Goal: Information Seeking & Learning: Learn about a topic

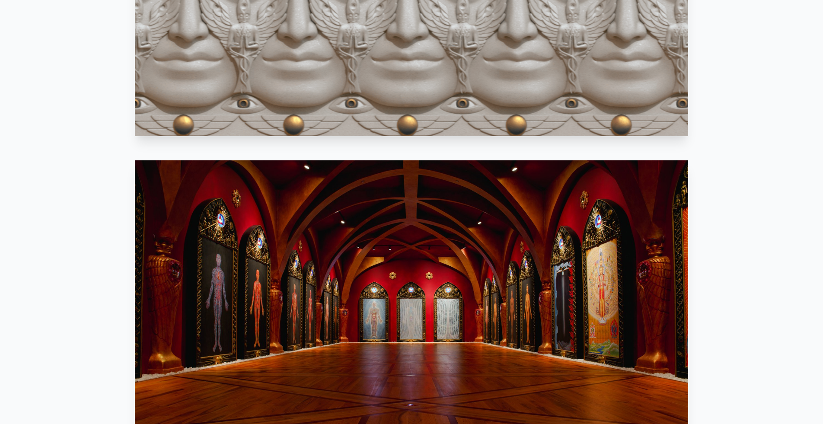
scroll to position [902, 0]
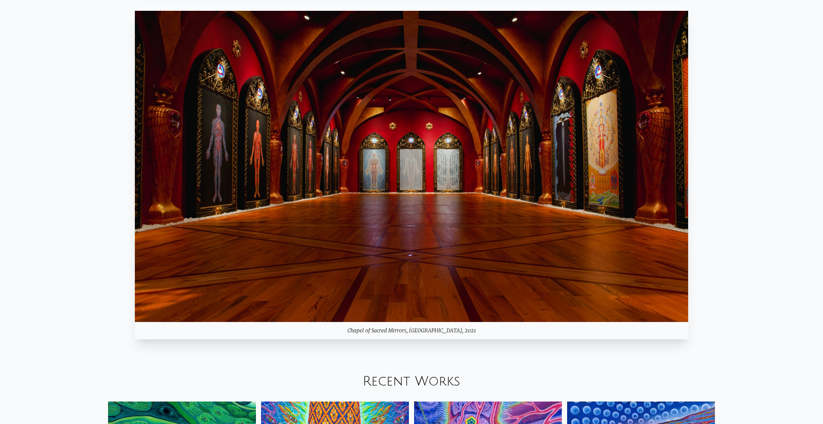
click at [772, 132] on div "Your browser does not support the video tag. Mystic Visionary Artist, co-founde…" at bounding box center [411, 352] width 823 height 2455
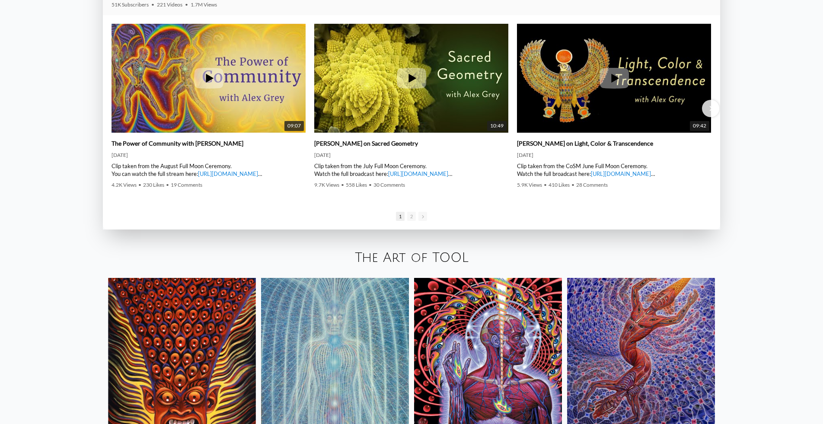
scroll to position [1774, 0]
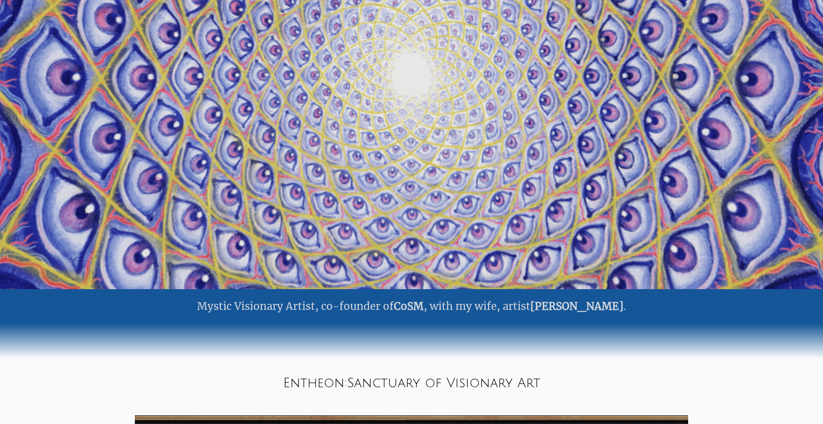
scroll to position [0, 0]
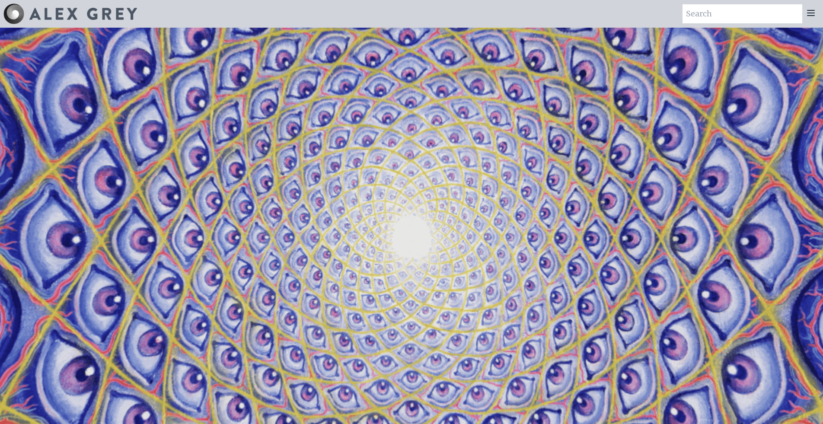
click at [810, 12] on icon at bounding box center [811, 13] width 10 height 10
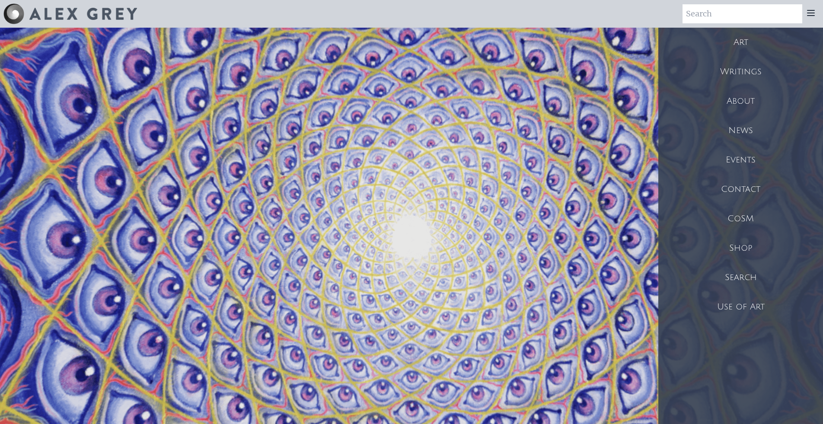
click at [741, 38] on div "Art" at bounding box center [740, 42] width 165 height 29
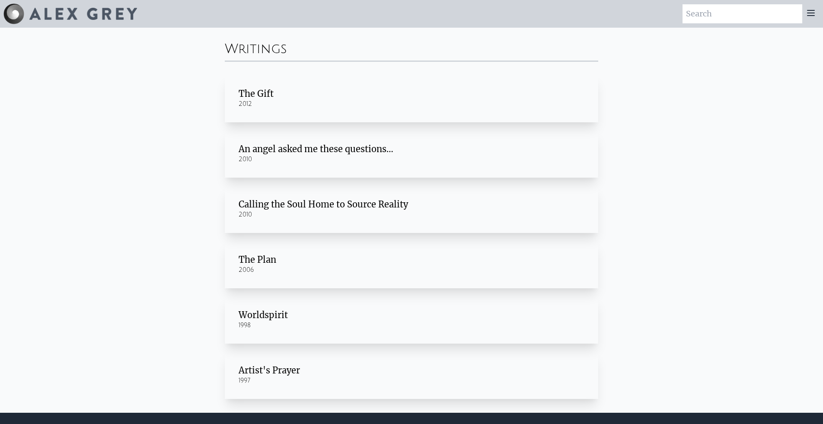
click at [326, 149] on div "An angel asked me these questions…" at bounding box center [412, 149] width 346 height 12
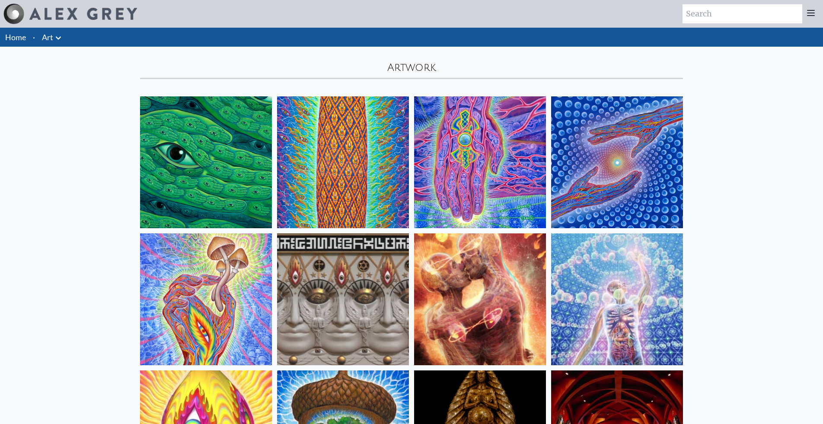
drag, startPoint x: 356, startPoint y: 161, endPoint x: 334, endPoint y: 46, distance: 117.1
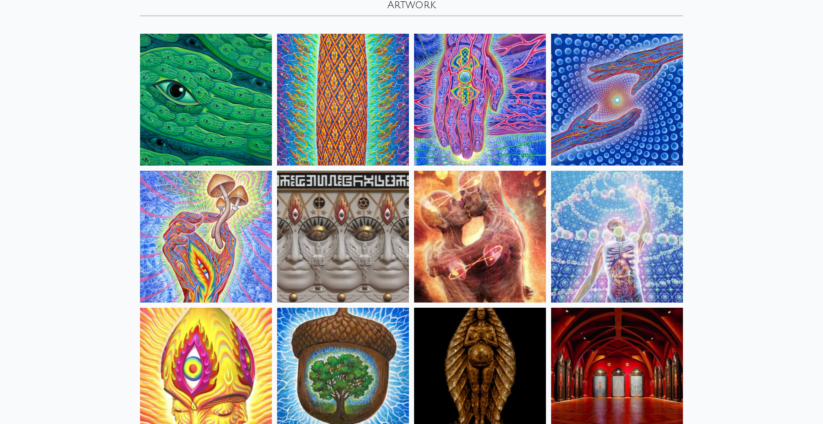
scroll to position [64, 0]
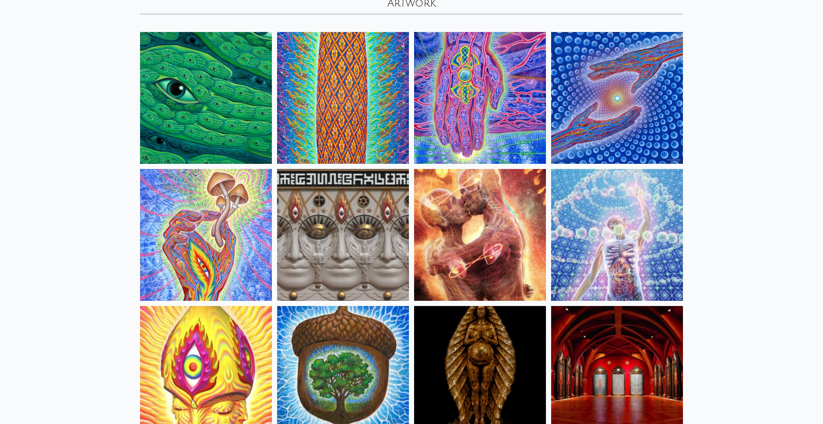
click at [657, 121] on img at bounding box center [617, 98] width 132 height 132
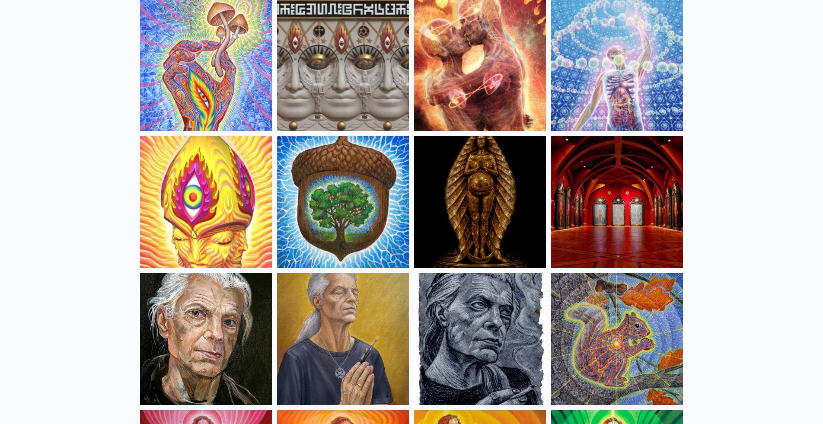
scroll to position [355, 0]
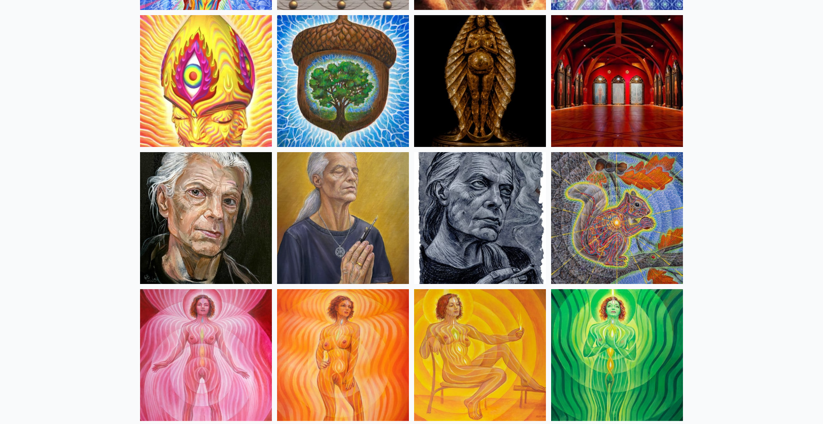
click at [584, 244] on img at bounding box center [617, 218] width 132 height 132
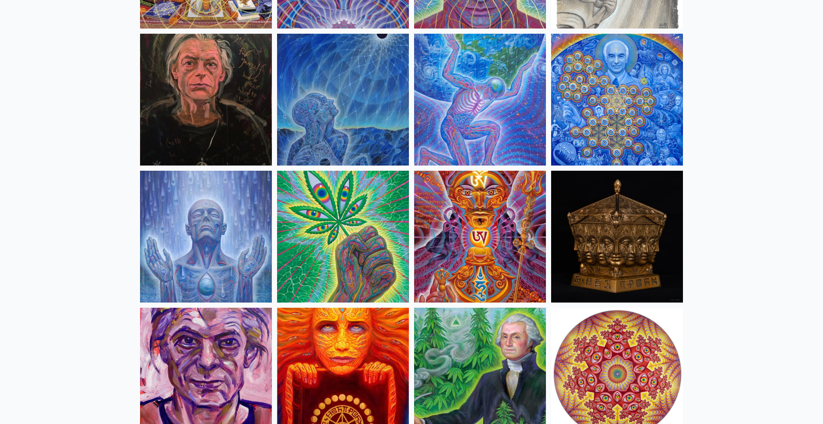
scroll to position [1311, 0]
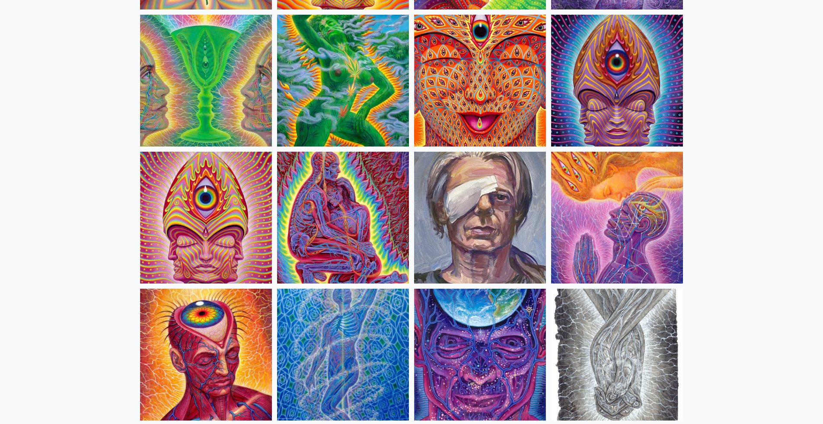
scroll to position [1846, 0]
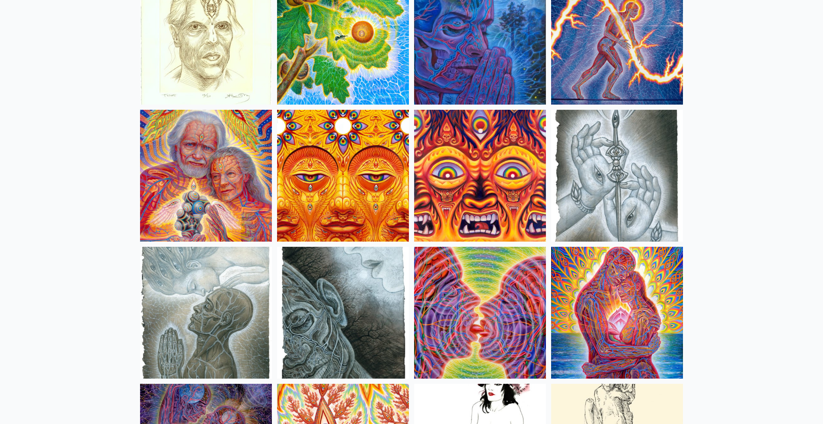
scroll to position [2592, 0]
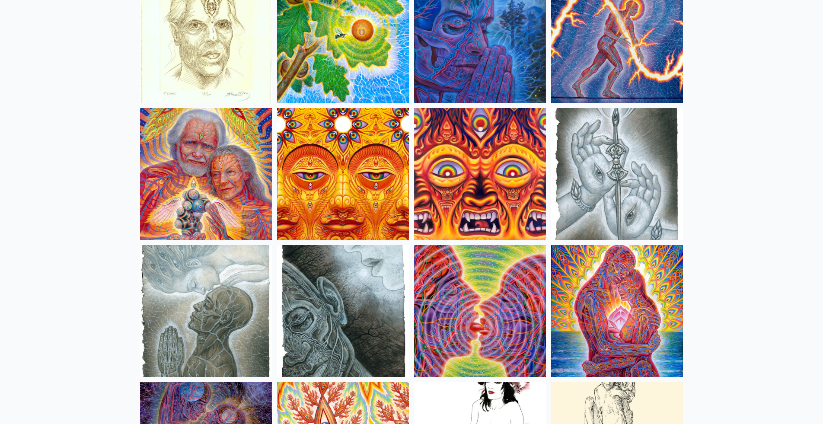
drag, startPoint x: 208, startPoint y: 177, endPoint x: 262, endPoint y: 103, distance: 91.0
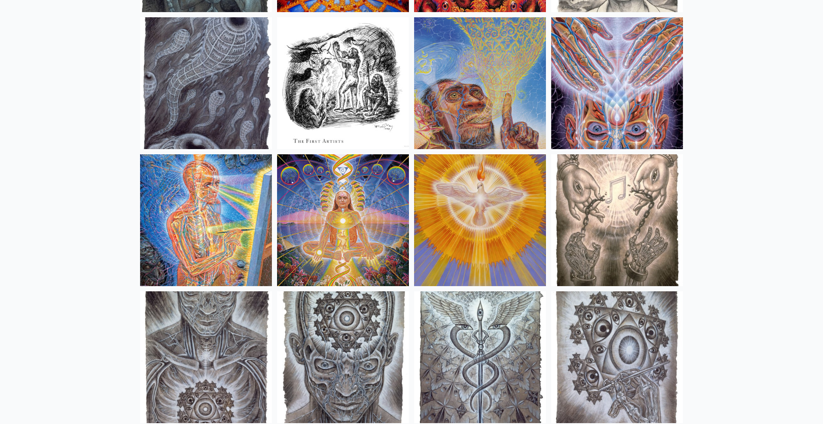
scroll to position [6266, 0]
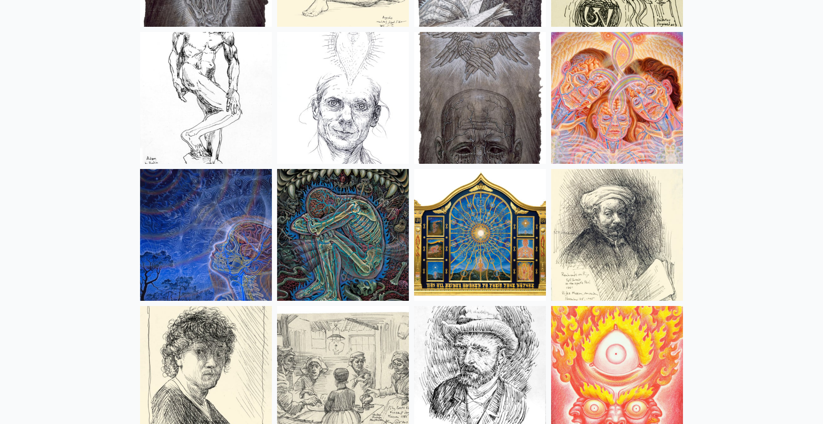
scroll to position [7071, 0]
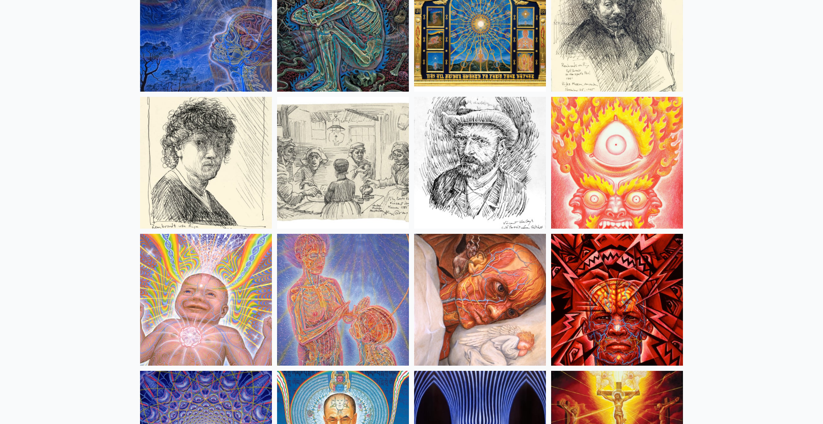
scroll to position [7383, 0]
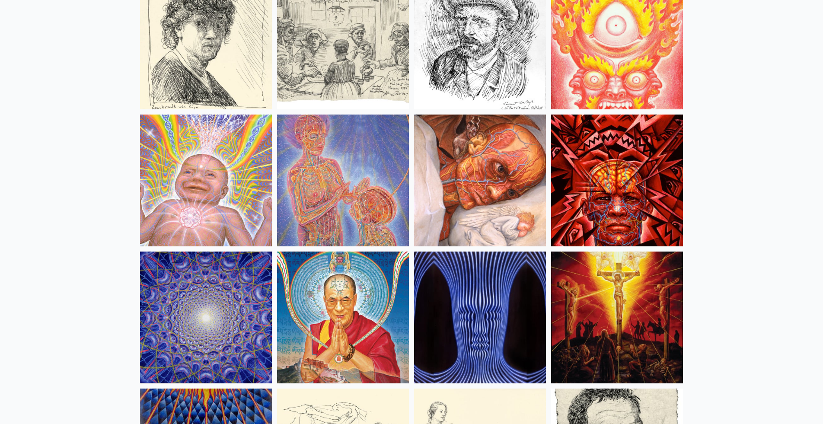
drag, startPoint x: 471, startPoint y: 170, endPoint x: 485, endPoint y: 67, distance: 103.8
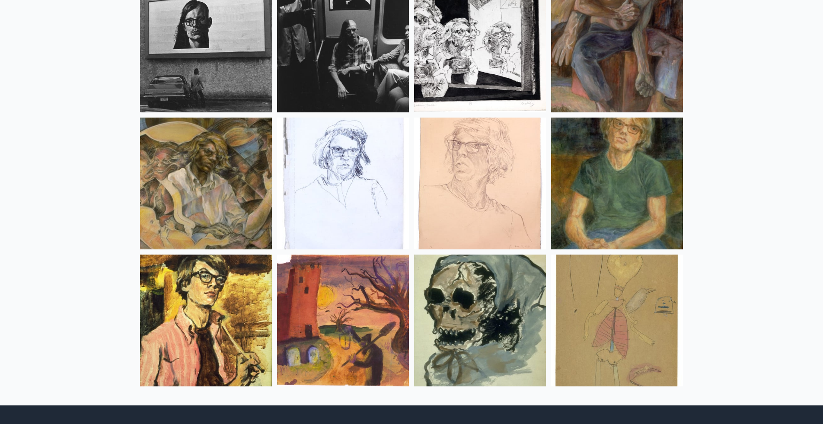
scroll to position [11436, 0]
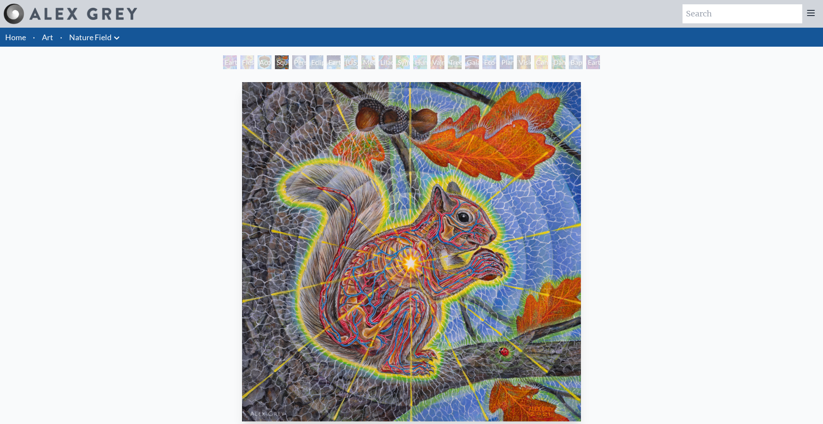
scroll to position [62, 0]
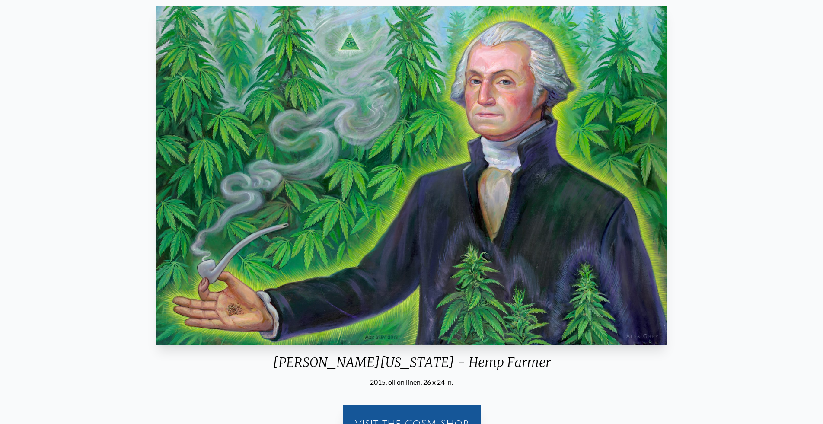
scroll to position [78, 0]
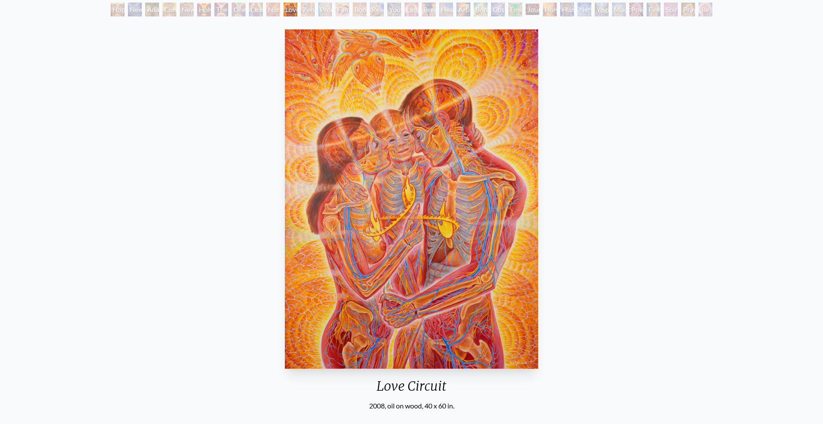
scroll to position [53, 0]
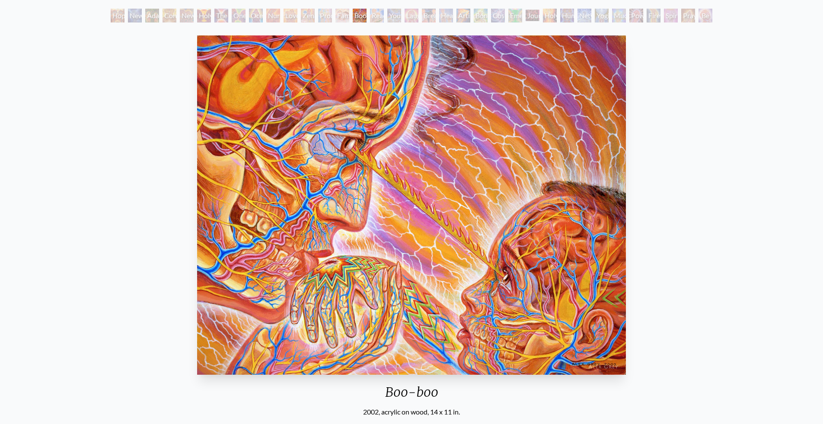
scroll to position [41, 0]
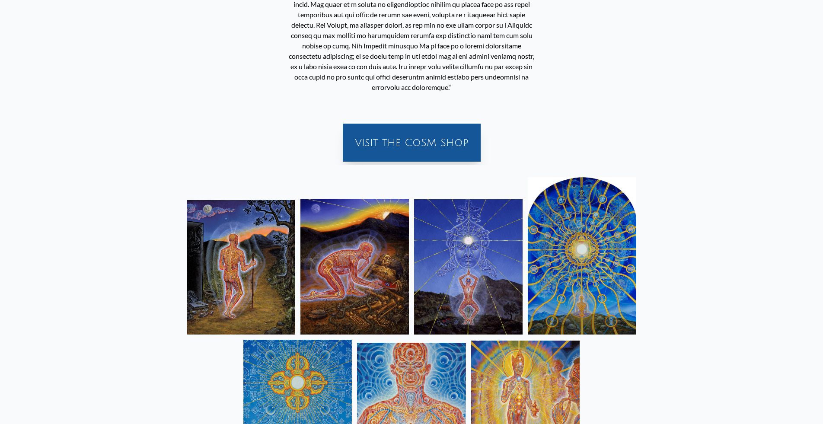
scroll to position [955, 0]
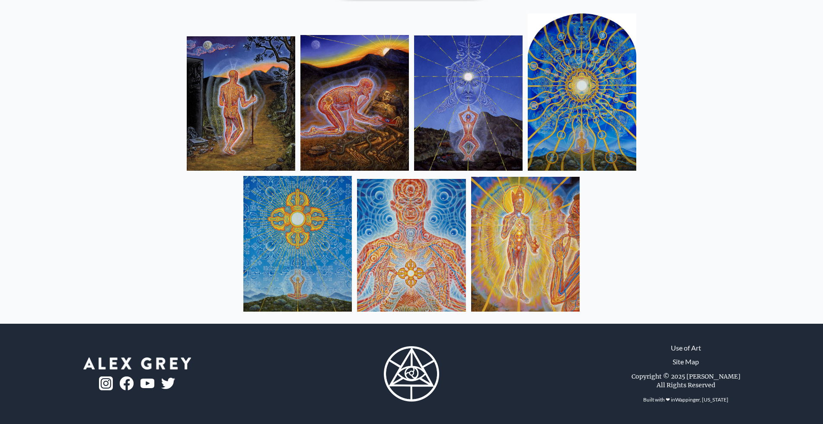
click at [250, 88] on img at bounding box center [241, 103] width 109 height 134
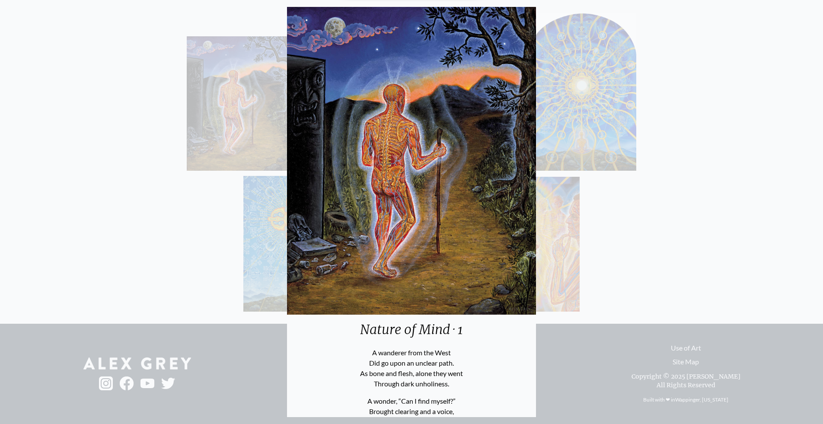
drag, startPoint x: 720, startPoint y: 118, endPoint x: 693, endPoint y: 115, distance: 27.1
click at [720, 118] on div "Nature of Mind · 1 A wanderer from the West Did go upon an unclear path. As bon…" at bounding box center [411, 212] width 823 height 424
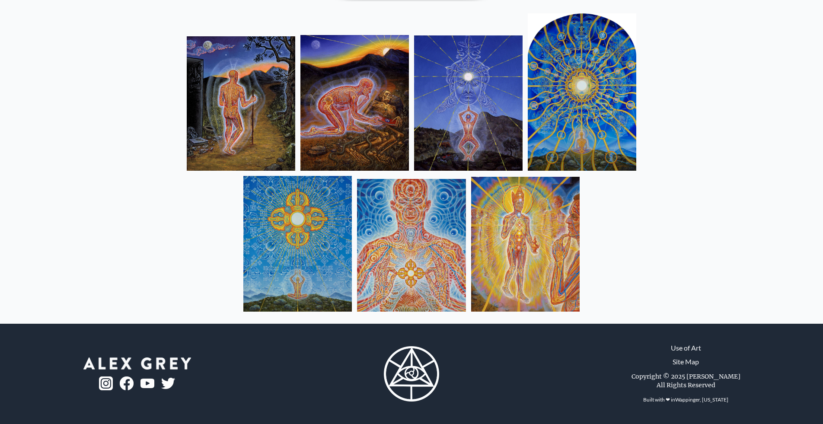
click at [382, 99] on img at bounding box center [354, 103] width 109 height 136
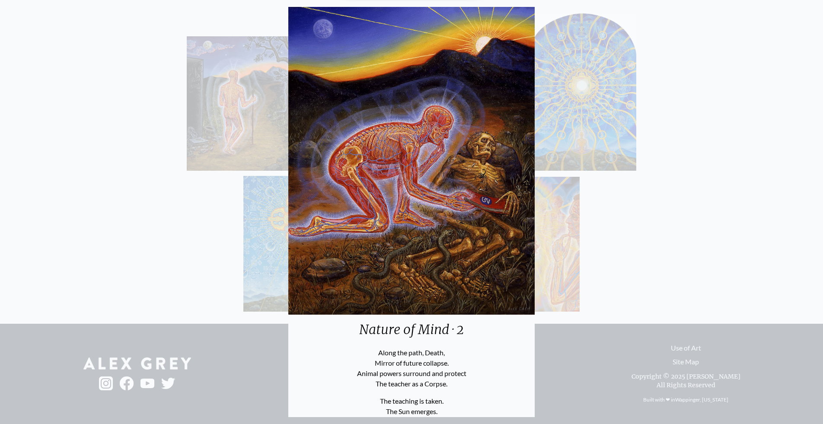
click at [694, 84] on div "Nature of Mind · 2 Along the path, Death, Mirror of future collapse. Animal pow…" at bounding box center [411, 212] width 823 height 424
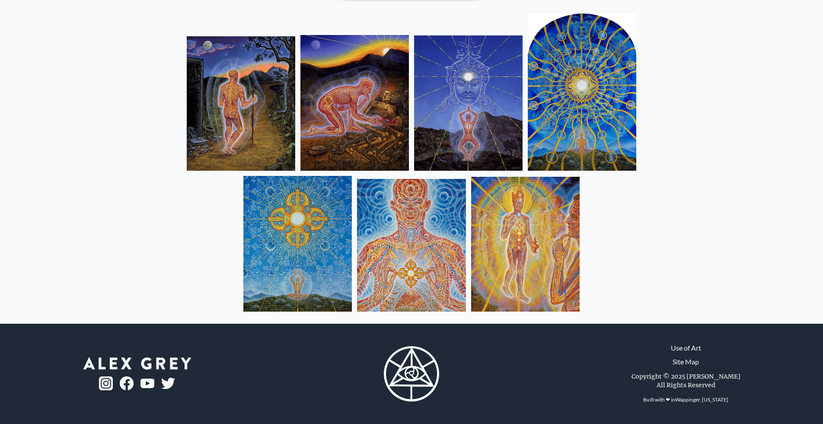
click at [485, 88] on img at bounding box center [468, 102] width 109 height 135
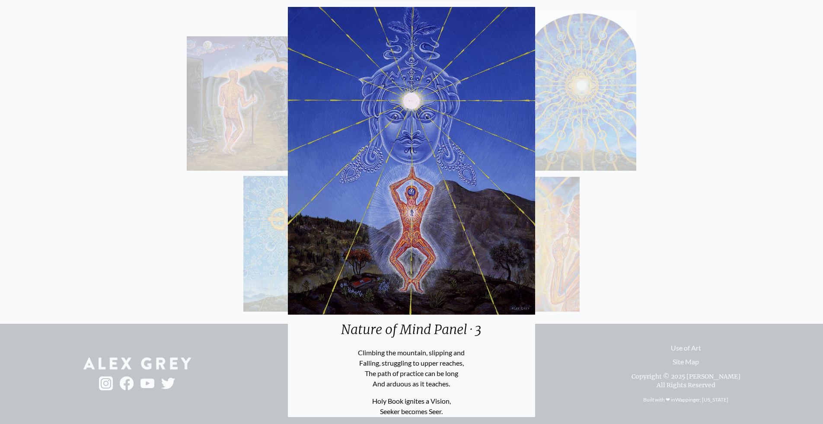
click at [656, 91] on div "Nature of Mind Panel · 3 Climbing the mountain, slipping and Falling, strugglin…" at bounding box center [411, 212] width 823 height 424
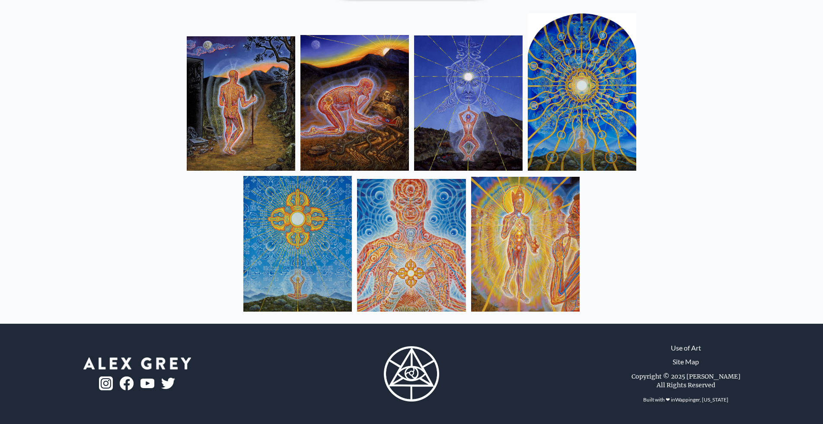
click at [447, 212] on img at bounding box center [411, 245] width 109 height 133
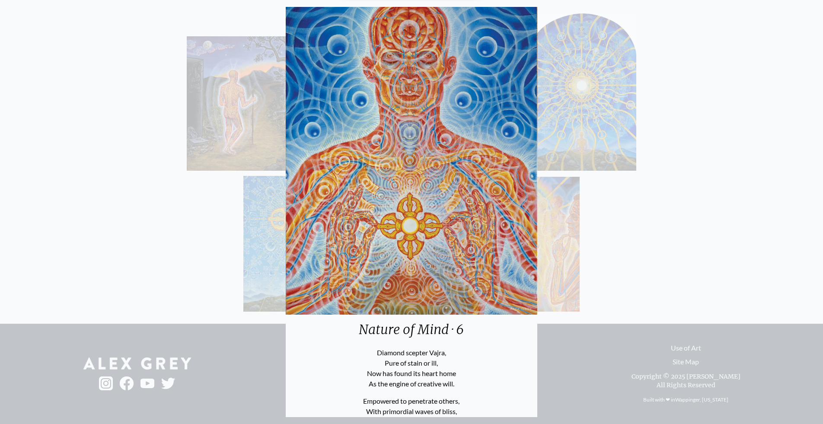
click at [713, 157] on div "Nature of Mind · 6 Diamond scepter Vajra, Pure of stain or ill, Now has found i…" at bounding box center [411, 212] width 823 height 424
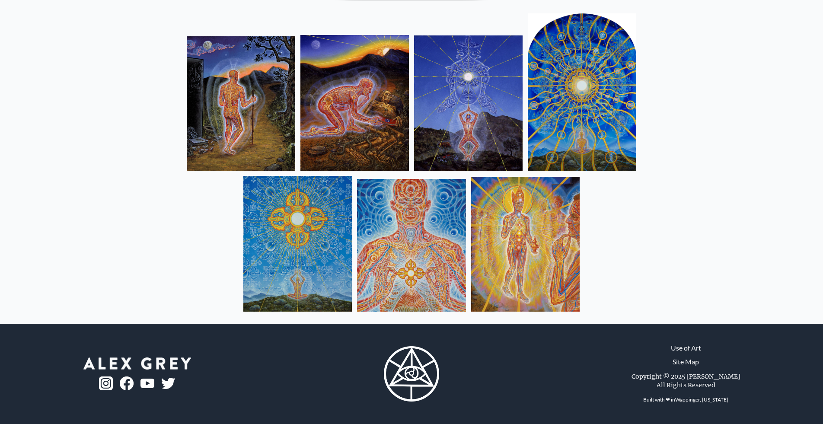
click at [529, 228] on img at bounding box center [525, 244] width 109 height 134
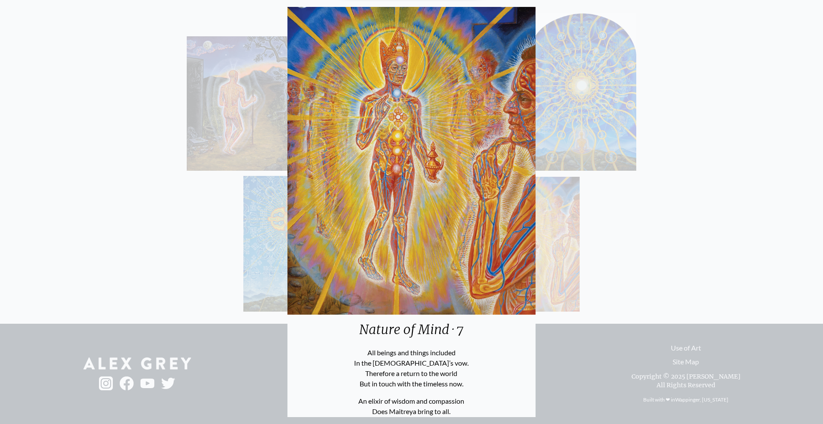
click at [698, 164] on div "Nature of Mind · 7 All beings and things included In the Bodhisattva’s vow. The…" at bounding box center [411, 212] width 823 height 424
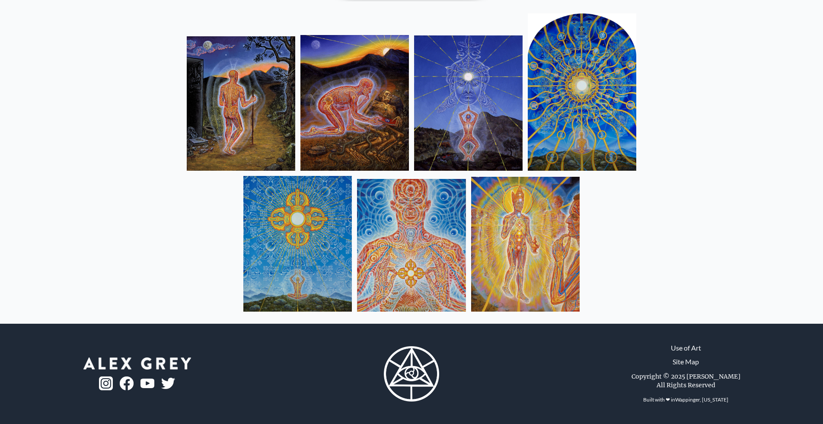
click at [519, 211] on img at bounding box center [525, 244] width 109 height 134
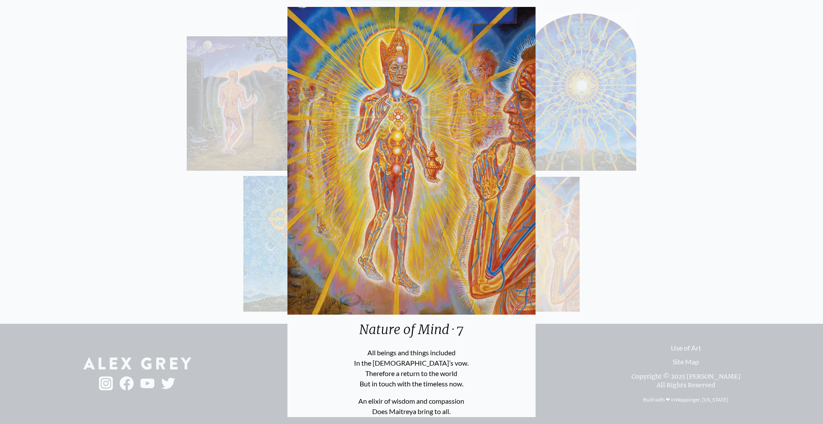
click at [655, 192] on div "Nature of Mind · 7 All beings and things included In the Bodhisattva’s vow. The…" at bounding box center [411, 212] width 823 height 424
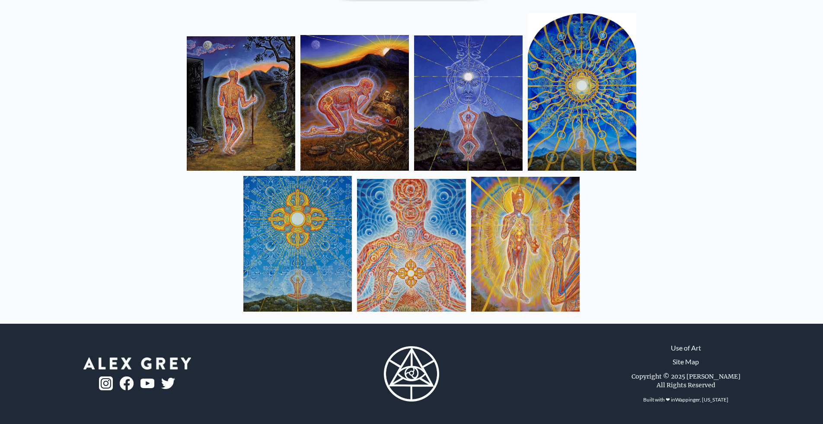
click at [449, 215] on img at bounding box center [411, 245] width 109 height 133
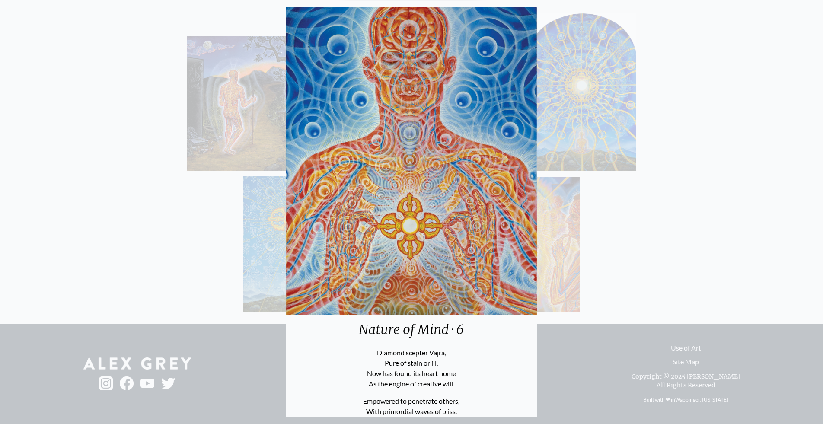
click at [652, 196] on div "Nature of Mind · 6 Diamond scepter Vajra, Pure of stain or ill, Now has found i…" at bounding box center [411, 212] width 823 height 424
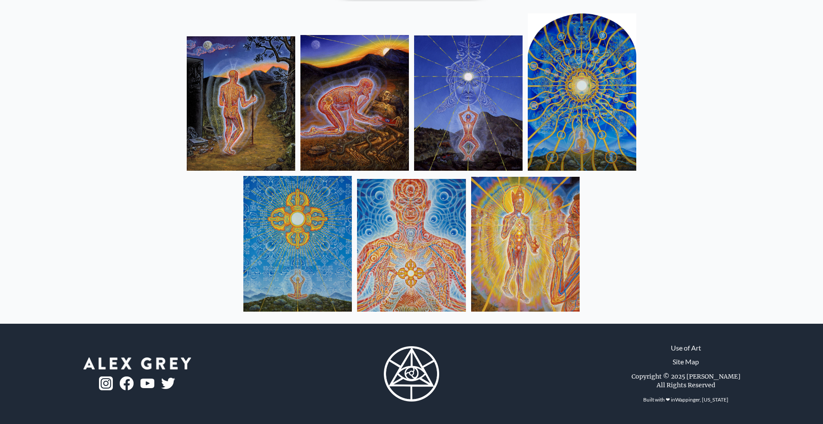
click at [286, 137] on img at bounding box center [241, 103] width 109 height 134
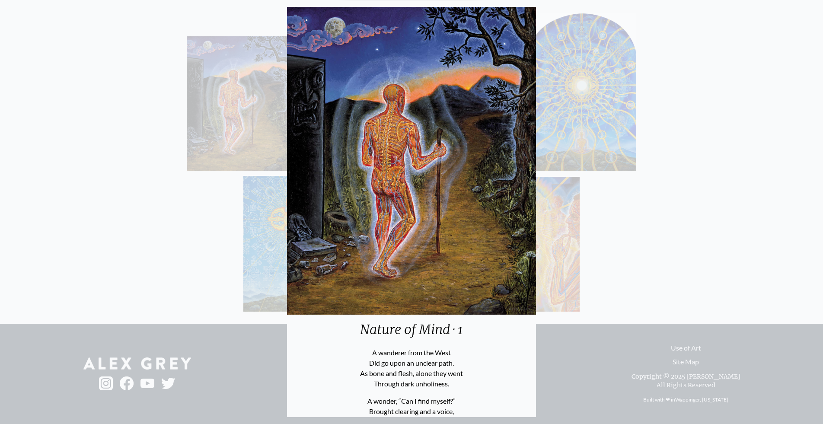
click at [718, 96] on div "Nature of Mind · 1 A wanderer from the West Did go upon an unclear path. As bon…" at bounding box center [411, 212] width 823 height 424
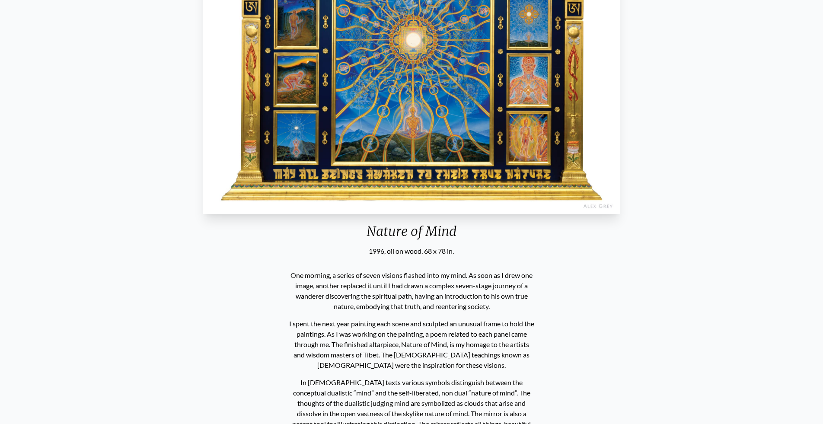
scroll to position [0, 0]
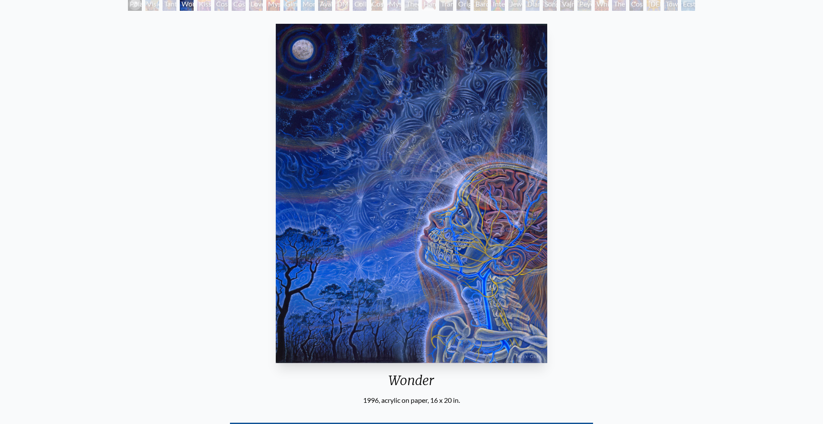
scroll to position [52, 0]
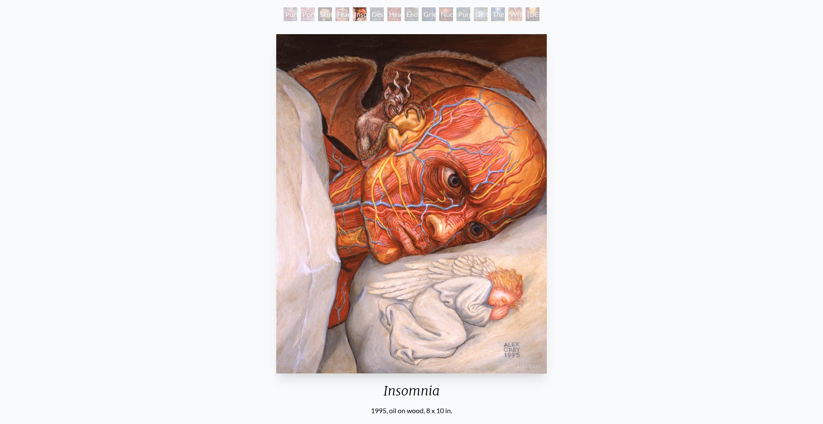
scroll to position [50, 0]
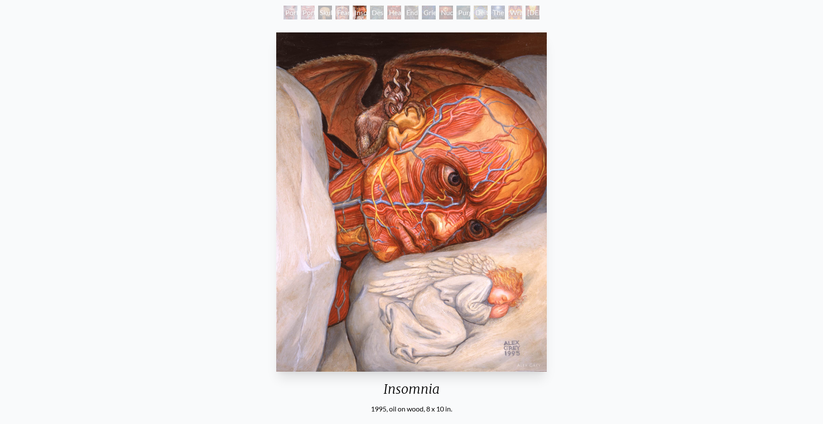
click at [674, 161] on div "Insomnia 1995, oil on wood, 8 x 10 in. Visit the CoSM Shop" at bounding box center [411, 252] width 809 height 447
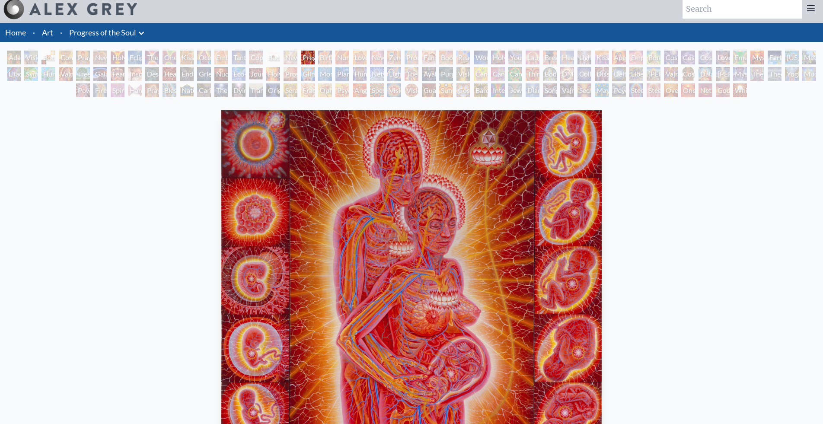
scroll to position [69, 0]
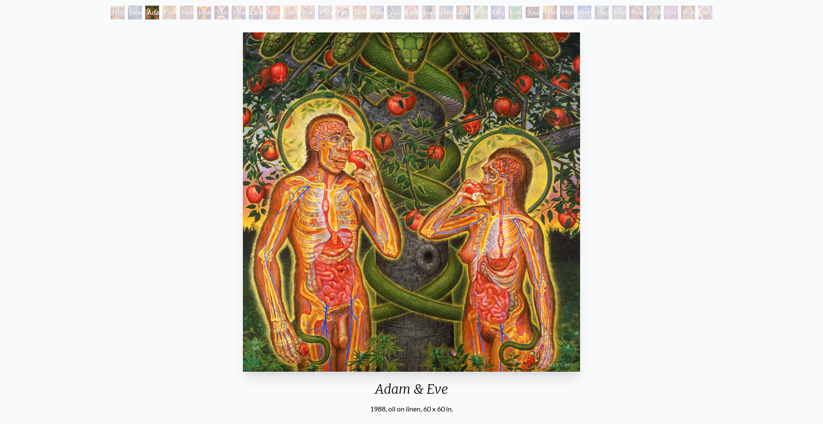
scroll to position [50, 0]
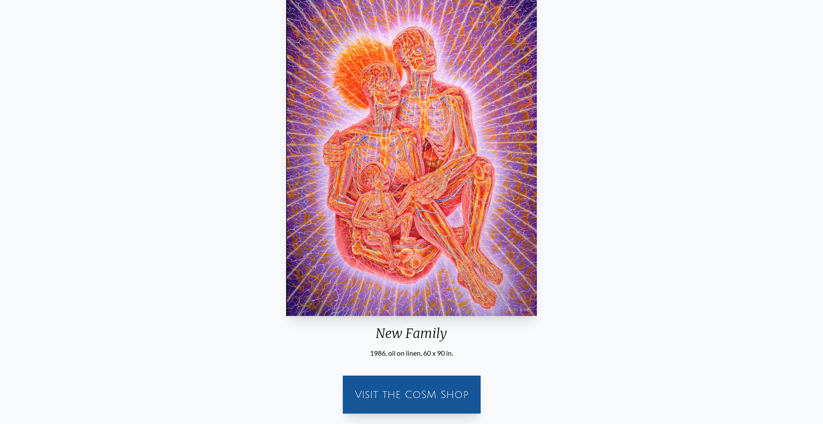
scroll to position [89, 0]
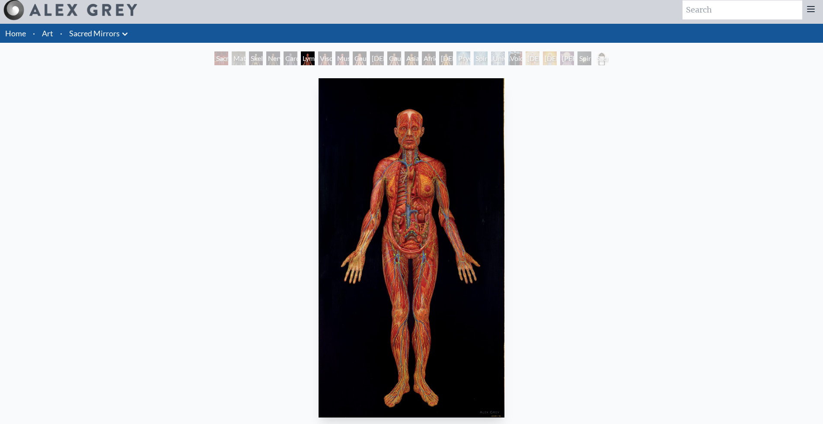
scroll to position [10, 0]
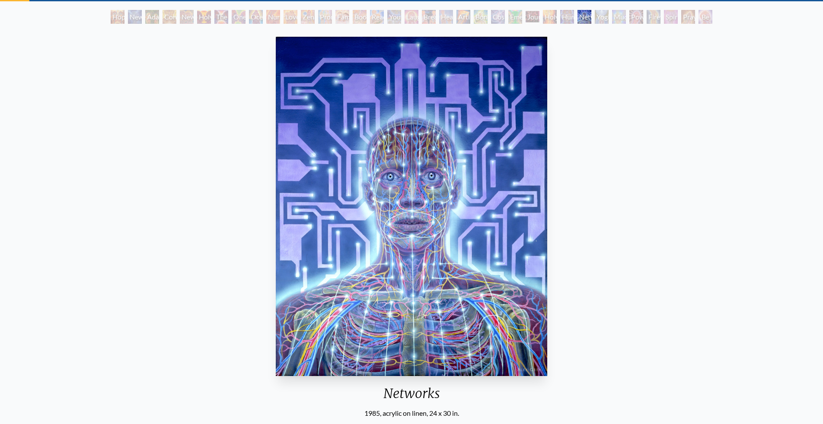
scroll to position [45, 0]
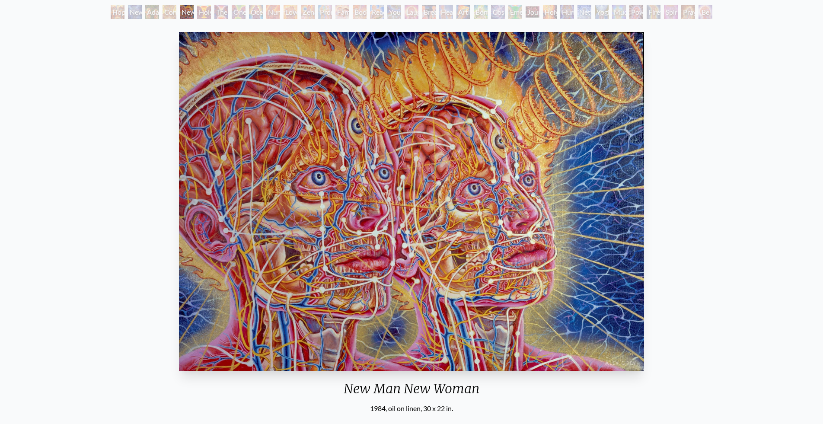
scroll to position [51, 0]
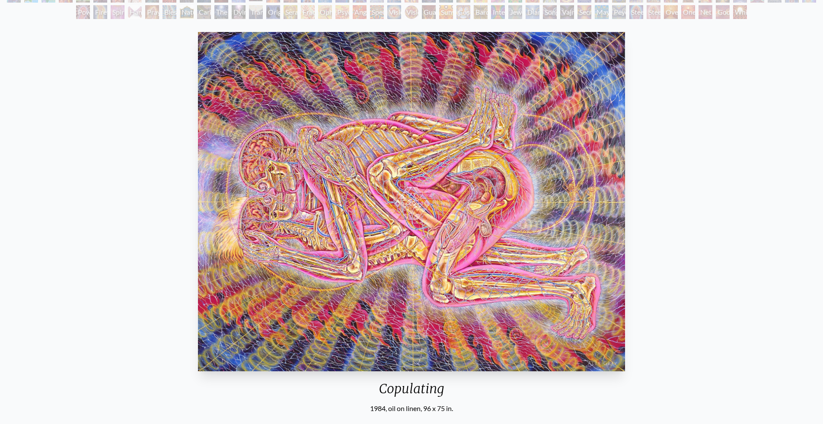
scroll to position [83, 0]
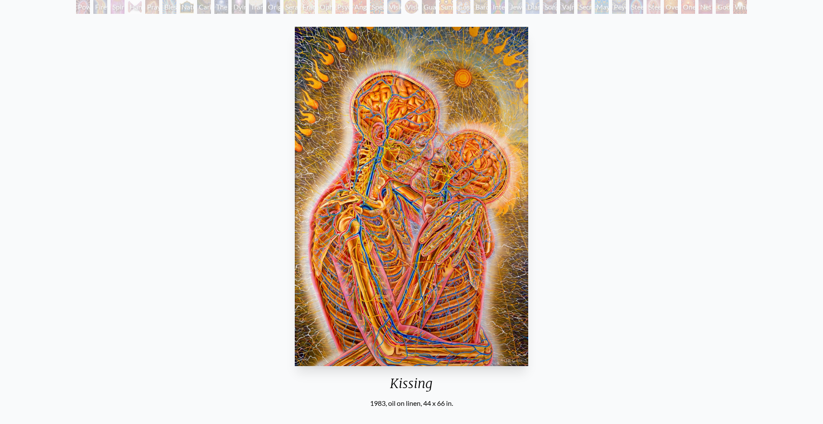
scroll to position [88, 0]
